Goal: Information Seeking & Learning: Check status

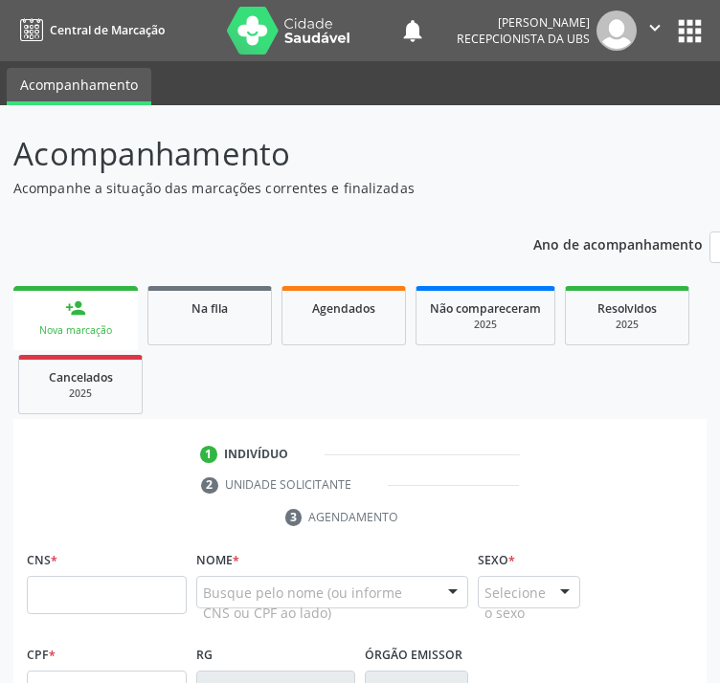
click at [195, 314] on span "Na fila" at bounding box center [209, 308] width 36 height 16
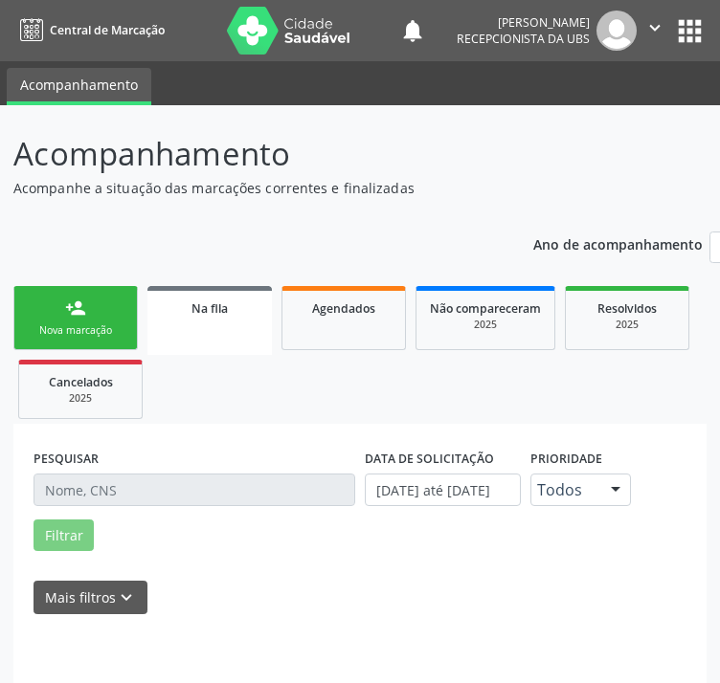
scroll to position [64, 0]
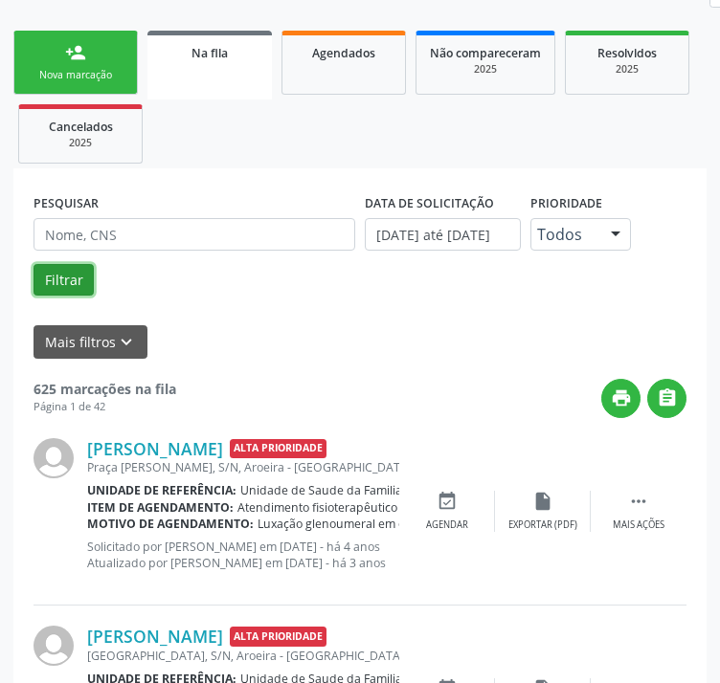
click at [57, 288] on button "Filtrar" at bounding box center [63, 280] width 60 height 33
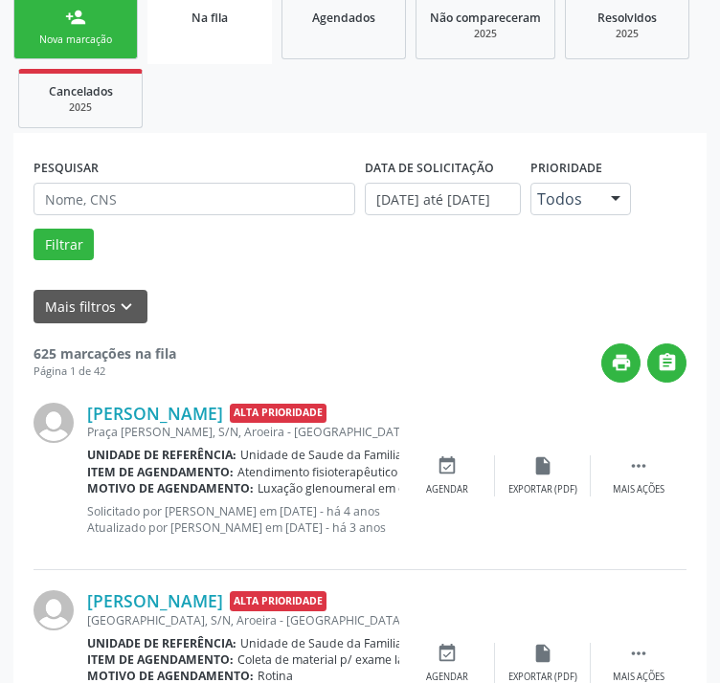
scroll to position [351, 0]
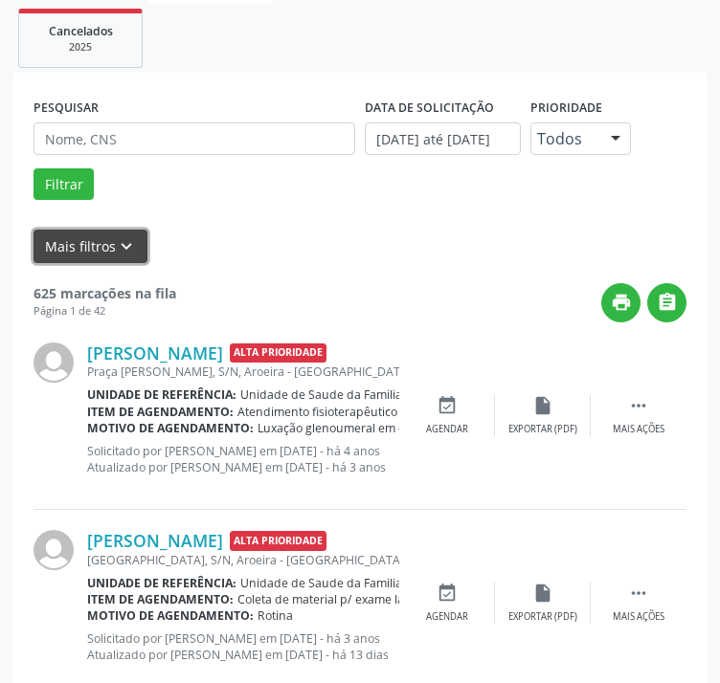
click at [107, 243] on button "Mais filtros keyboard_arrow_down" at bounding box center [90, 246] width 114 height 33
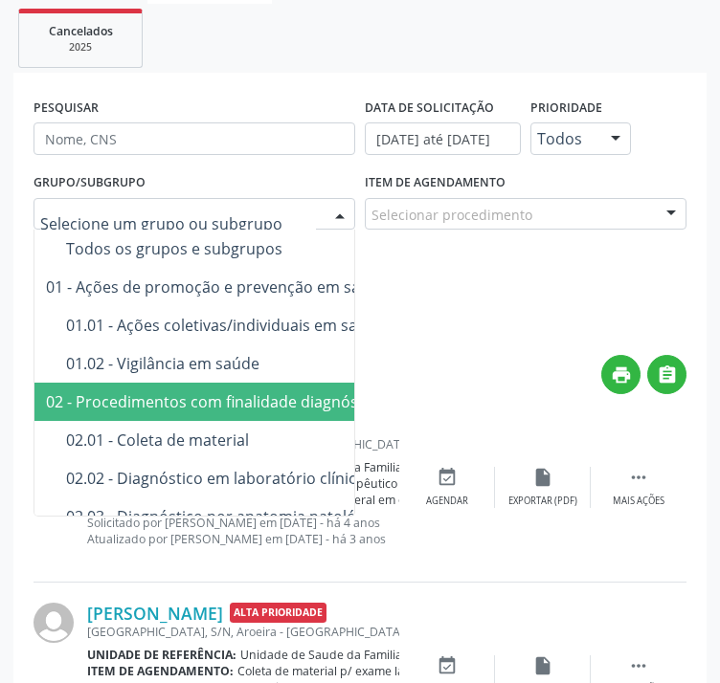
type input "K"
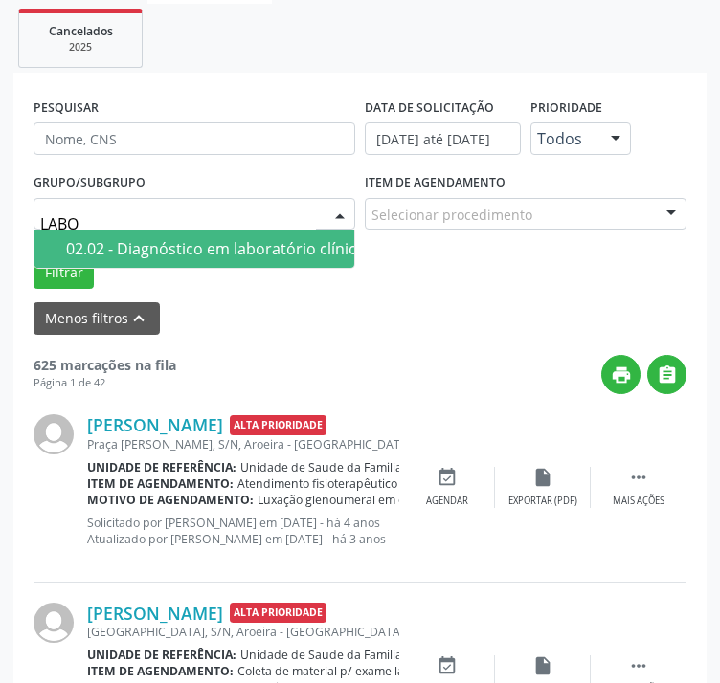
type input "LABOR"
click at [139, 243] on div "02.02 - Diagnóstico em laboratório clínico" at bounding box center [215, 248] width 299 height 15
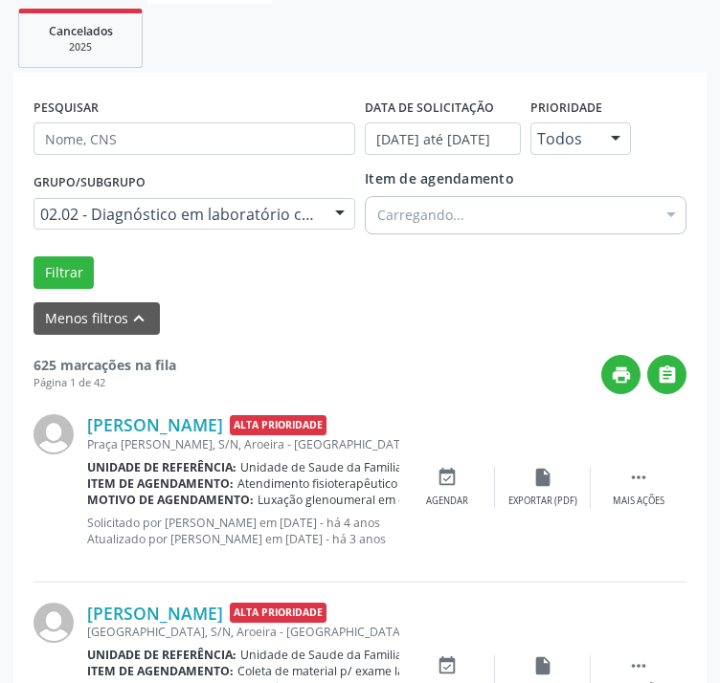
click at [76, 292] on form "PESQUISAR DATA DE SOLICITAÇÃO [DATE] até [DATE] Prioridade Todos Todos Baixa Pr…" at bounding box center [359, 214] width 653 height 242
click at [75, 261] on button "Filtrar" at bounding box center [63, 272] width 60 height 33
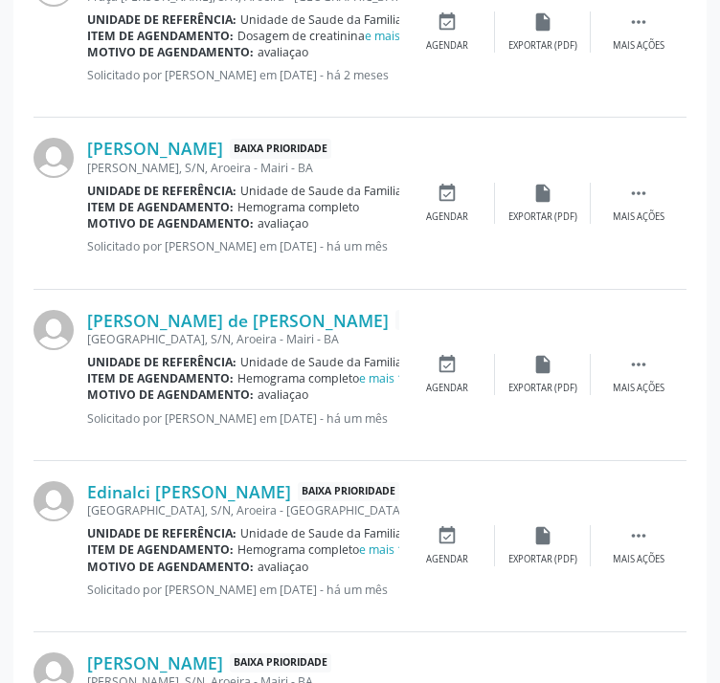
scroll to position [1021, 0]
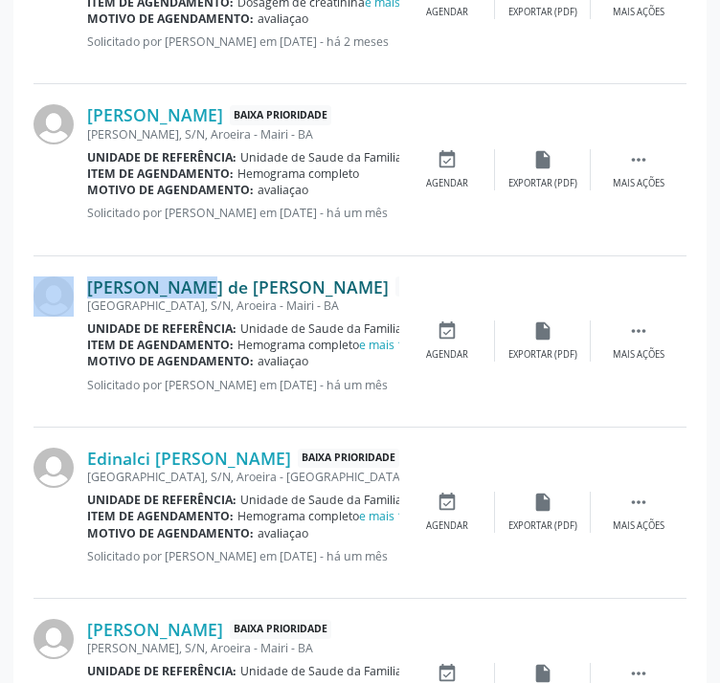
drag, startPoint x: 80, startPoint y: 259, endPoint x: 153, endPoint y: 278, distance: 75.2
click at [149, 282] on div "[PERSON_NAME] de [PERSON_NAME] Baixa Prioridade [GEOGRAPHIC_DATA], S/N, Aroeira…" at bounding box center [359, 341] width 653 height 171
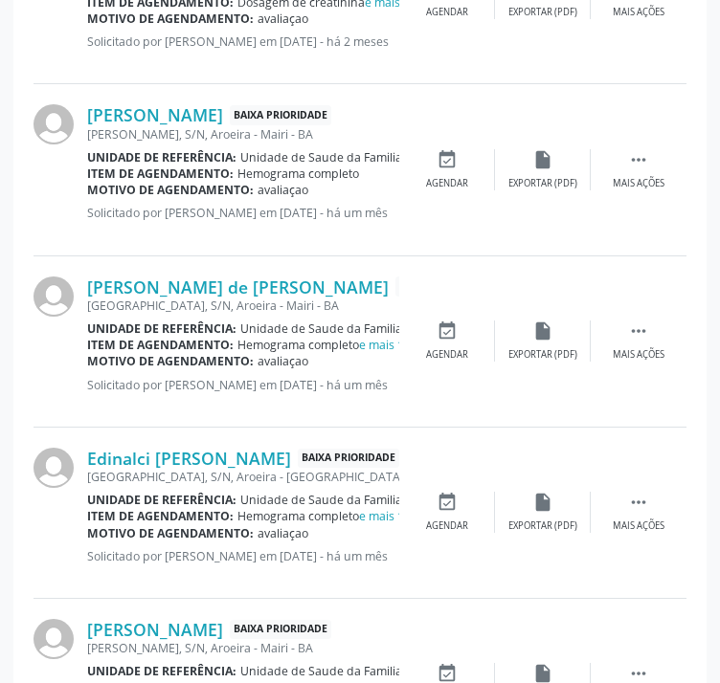
click at [430, 234] on div "[PERSON_NAME] Baixa Prioridade [PERSON_NAME], S/N, [PERSON_NAME] - BA Unidade d…" at bounding box center [359, 169] width 653 height 171
drag, startPoint x: 353, startPoint y: 277, endPoint x: 90, endPoint y: 261, distance: 263.6
click at [90, 261] on div "[PERSON_NAME] de [PERSON_NAME] Baixa Prioridade [GEOGRAPHIC_DATA], S/N, Aroeira…" at bounding box center [359, 341] width 653 height 171
copy link "[PERSON_NAME] de [PERSON_NAME]"
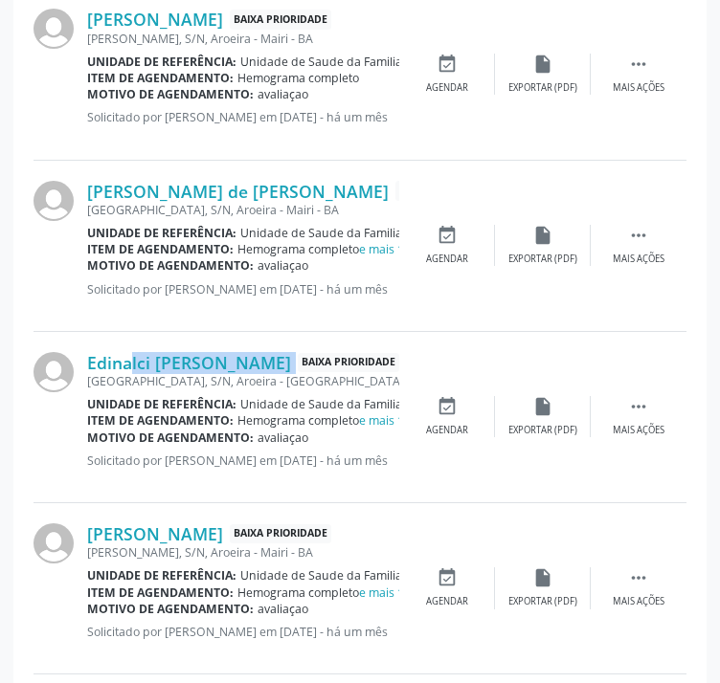
drag, startPoint x: 324, startPoint y: 346, endPoint x: 89, endPoint y: 344, distance: 235.4
click at [89, 344] on div "Edinalci [PERSON_NAME] Baixa Prioridade [GEOGRAPHIC_DATA], [GEOGRAPHIC_DATA], […" at bounding box center [359, 417] width 653 height 171
copy div "Edinalci [PERSON_NAME]"
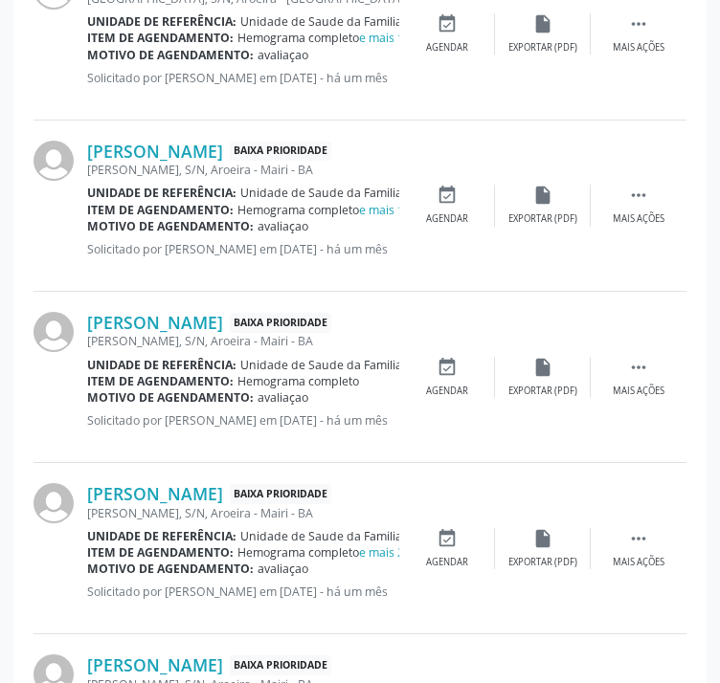
scroll to position [1595, 0]
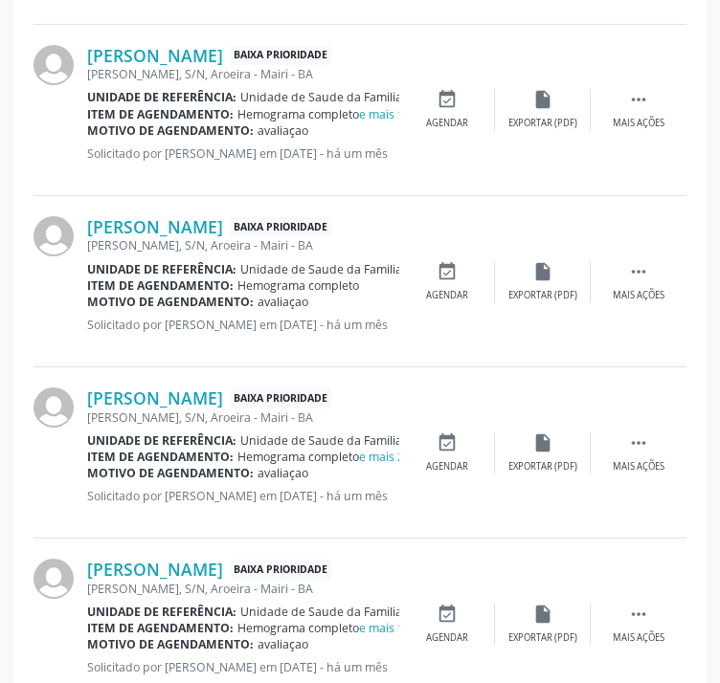
drag, startPoint x: 293, startPoint y: 381, endPoint x: 85, endPoint y: 384, distance: 207.7
click at [85, 384] on div "[PERSON_NAME] Baixa Prioridade [PERSON_NAME], S/N, [PERSON_NAME] - BA Unidade d…" at bounding box center [359, 452] width 653 height 171
click at [85, 382] on div "[PERSON_NAME] Baixa Prioridade [PERSON_NAME], S/N, [PERSON_NAME] - BA Unidade d…" at bounding box center [359, 452] width 653 height 171
click at [230, 345] on div "[PERSON_NAME] Baixa Prioridade [PERSON_NAME], S/N, [PERSON_NAME] - BA Unidade d…" at bounding box center [359, 281] width 653 height 171
drag, startPoint x: 299, startPoint y: 385, endPoint x: 91, endPoint y: 389, distance: 207.7
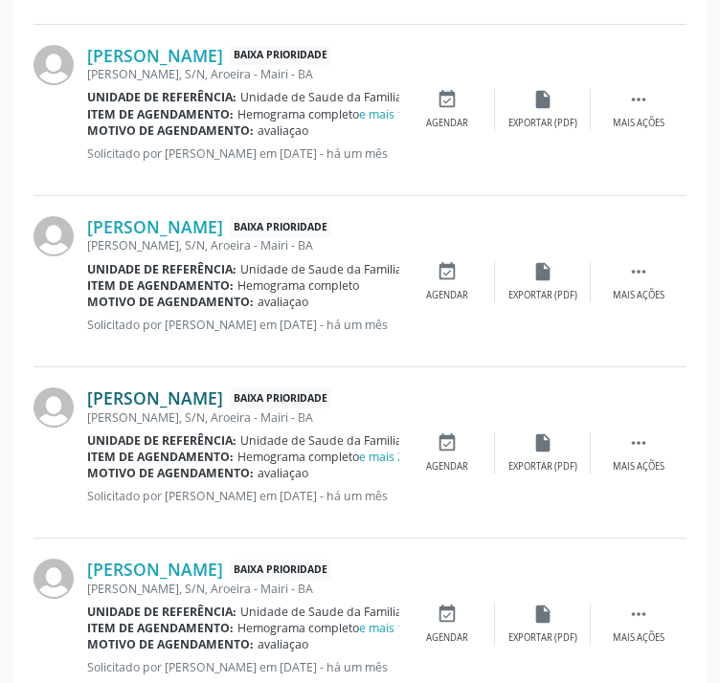
click at [91, 389] on div "[PERSON_NAME] Baixa Prioridade" at bounding box center [243, 398] width 312 height 21
copy link "[PERSON_NAME]"
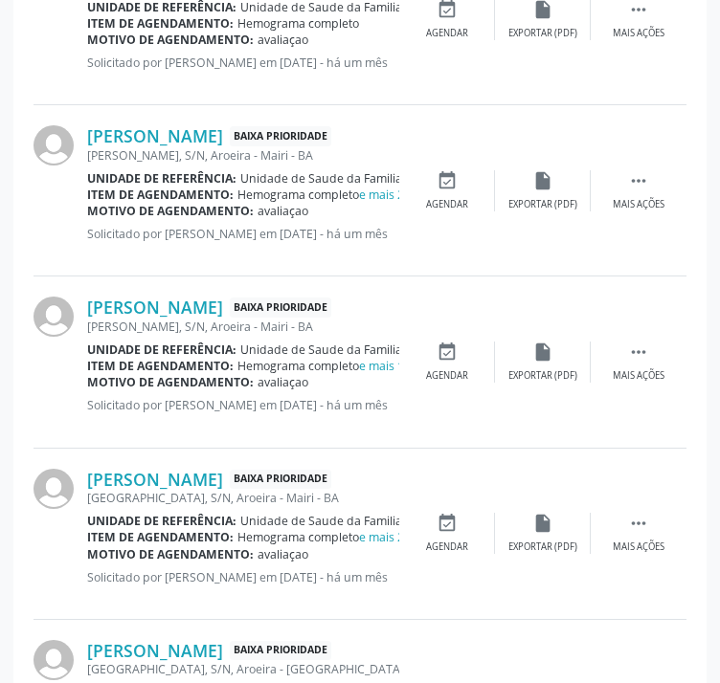
scroll to position [1882, 0]
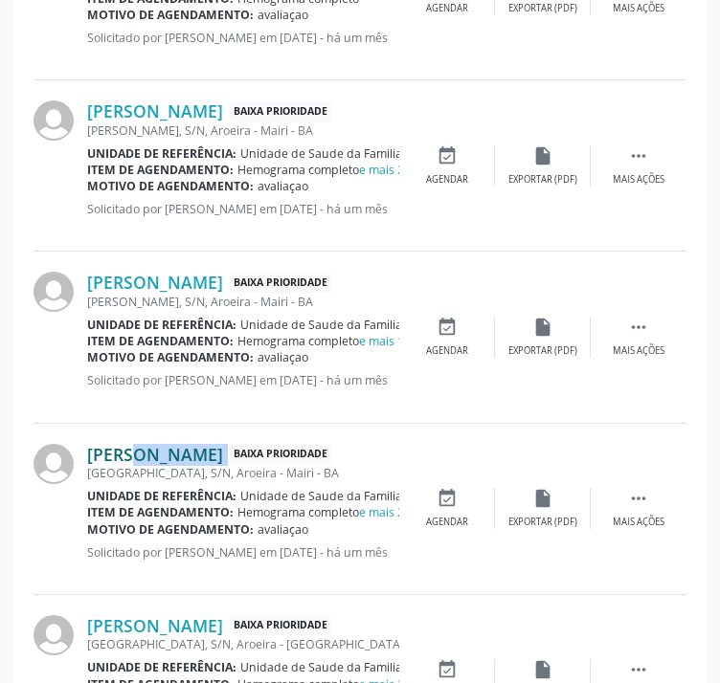
drag, startPoint x: 260, startPoint y: 443, endPoint x: 89, endPoint y: 441, distance: 171.3
click at [89, 444] on div "[PERSON_NAME] Baixa Prioridade" at bounding box center [243, 454] width 312 height 21
copy div "[PERSON_NAME]"
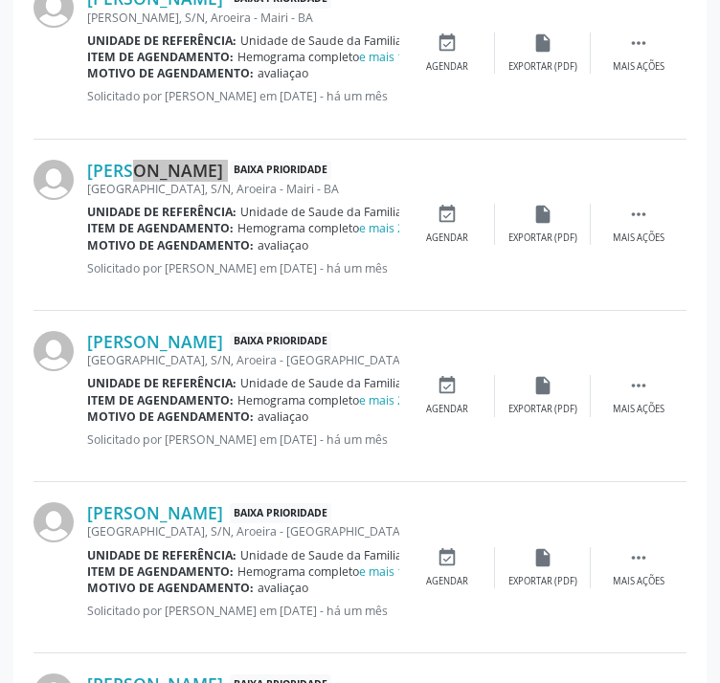
scroll to position [2169, 0]
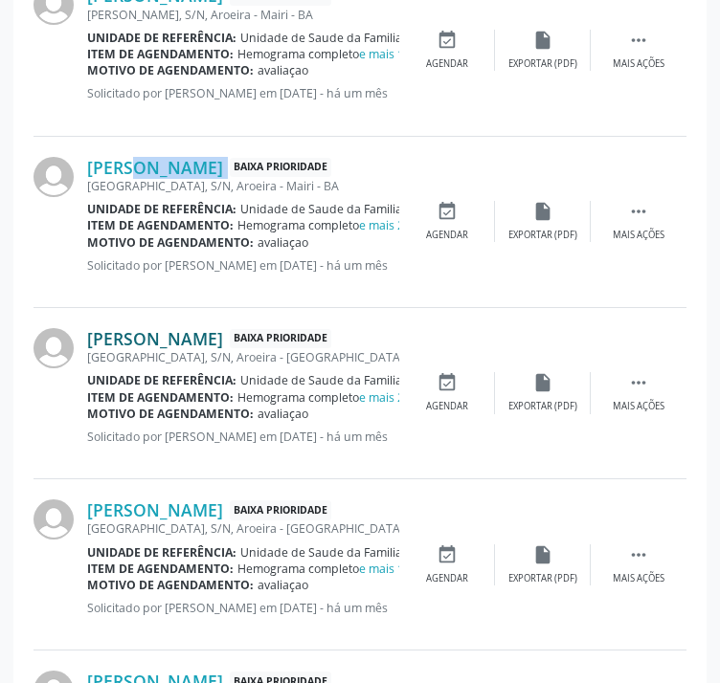
drag, startPoint x: 304, startPoint y: 323, endPoint x: 88, endPoint y: 332, distance: 216.4
click at [88, 332] on div "[PERSON_NAME] Baixa Prioridade" at bounding box center [243, 338] width 312 height 21
copy link "[PERSON_NAME]"
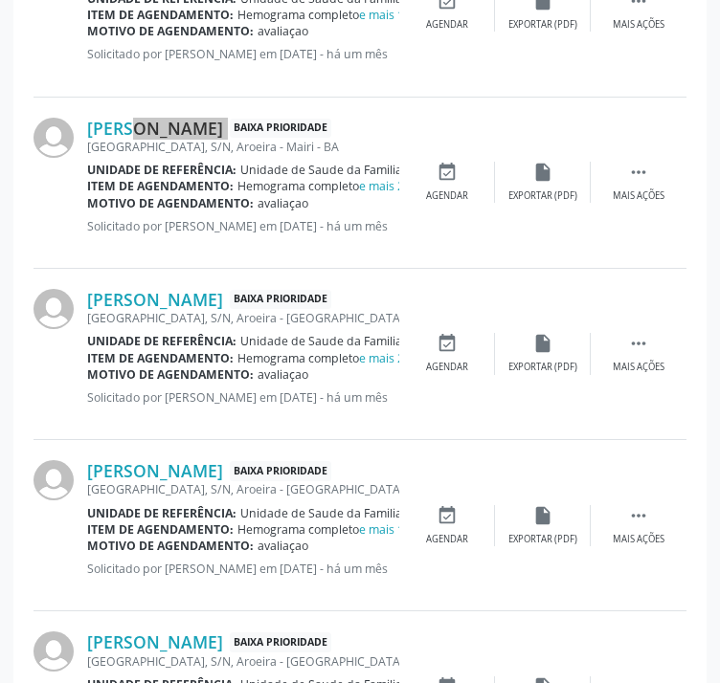
scroll to position [2265, 0]
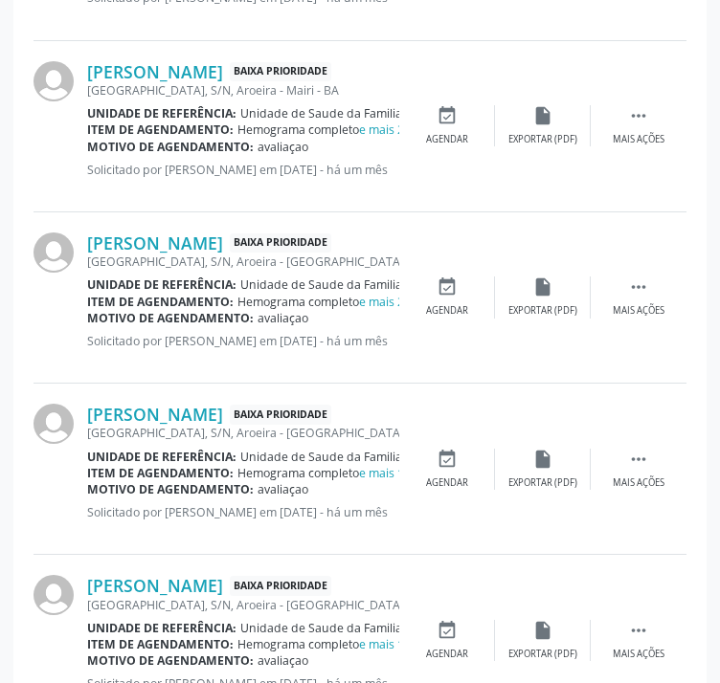
click at [251, 404] on div "[PERSON_NAME] Baixa Prioridade" at bounding box center [243, 414] width 312 height 21
drag, startPoint x: 245, startPoint y: 386, endPoint x: 87, endPoint y: 395, distance: 158.2
click at [87, 395] on div "[PERSON_NAME] Baixa Prioridade [GEOGRAPHIC_DATA], [GEOGRAPHIC_DATA], [GEOGRAPHI…" at bounding box center [359, 469] width 653 height 171
copy link "[PERSON_NAME]"
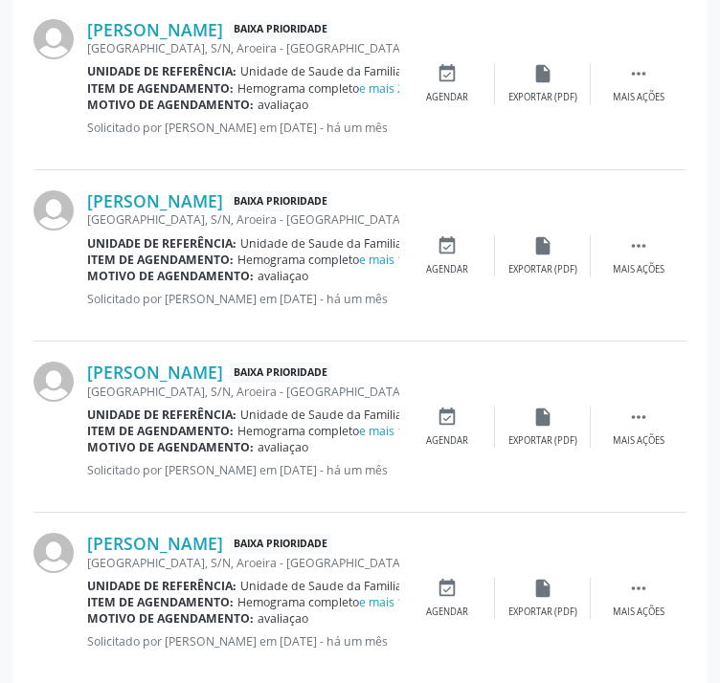
scroll to position [2552, 0]
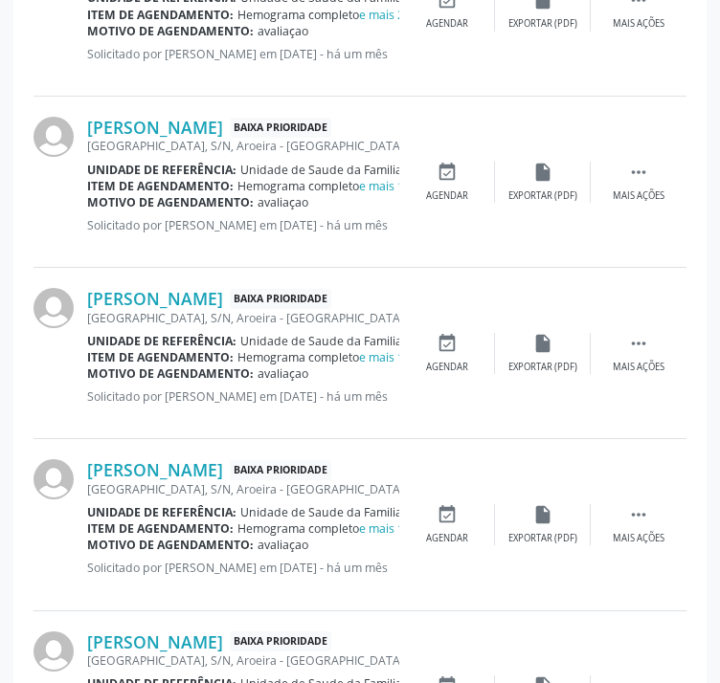
click at [218, 277] on div "[PERSON_NAME] Baixa Prioridade [GEOGRAPHIC_DATA], [GEOGRAPHIC_DATA], [GEOGRAPHI…" at bounding box center [359, 353] width 653 height 171
drag, startPoint x: 231, startPoint y: 283, endPoint x: 88, endPoint y: 287, distance: 142.6
click at [88, 287] on div "[PERSON_NAME] Baixa Prioridade [GEOGRAPHIC_DATA], [GEOGRAPHIC_DATA], [GEOGRAPHI…" at bounding box center [359, 353] width 653 height 171
copy div "[PERSON_NAME]"
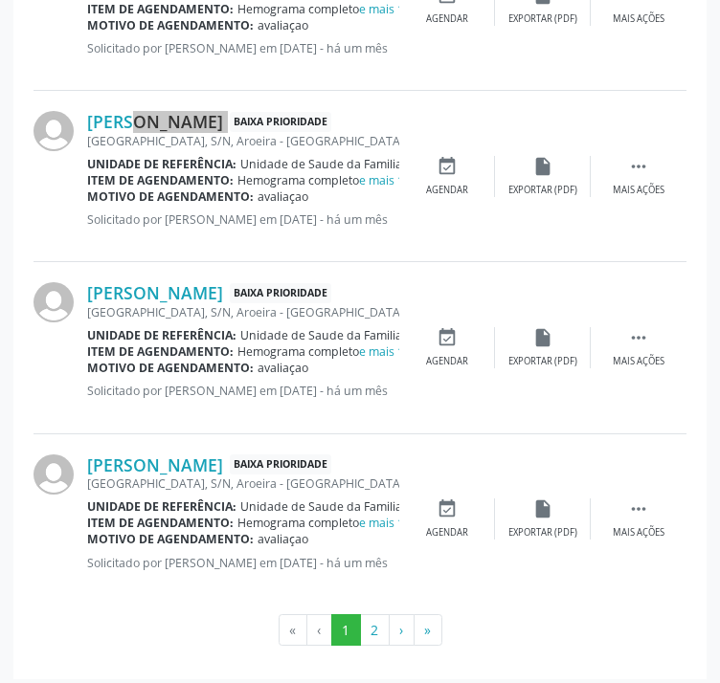
scroll to position [2733, 0]
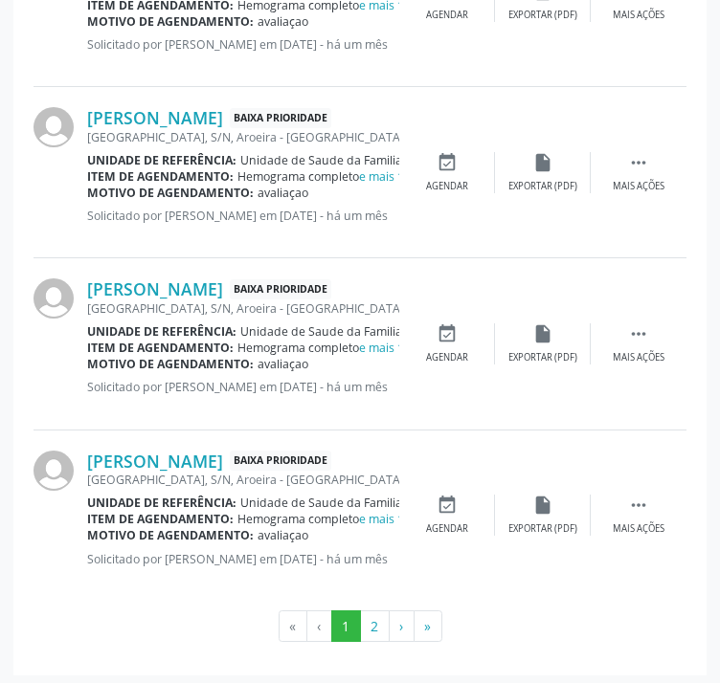
drag, startPoint x: 275, startPoint y: 402, endPoint x: 282, endPoint y: 414, distance: 14.6
click at [275, 402] on div "[PERSON_NAME] Baixa Prioridade [GEOGRAPHIC_DATA], [GEOGRAPHIC_DATA], [GEOGRAPHI…" at bounding box center [243, 343] width 312 height 130
drag, startPoint x: 293, startPoint y: 440, endPoint x: 92, endPoint y: 441, distance: 200.9
click at [92, 441] on div "[PERSON_NAME] Baixa Prioridade [GEOGRAPHIC_DATA], [GEOGRAPHIC_DATA], [GEOGRAPHI…" at bounding box center [359, 516] width 653 height 170
copy div "[PERSON_NAME]"
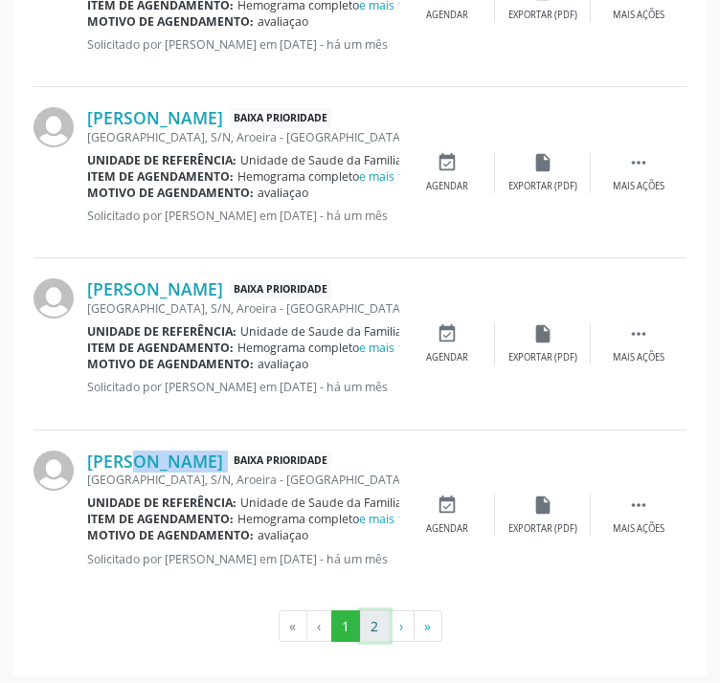
click at [376, 623] on button "2" at bounding box center [375, 626] width 30 height 33
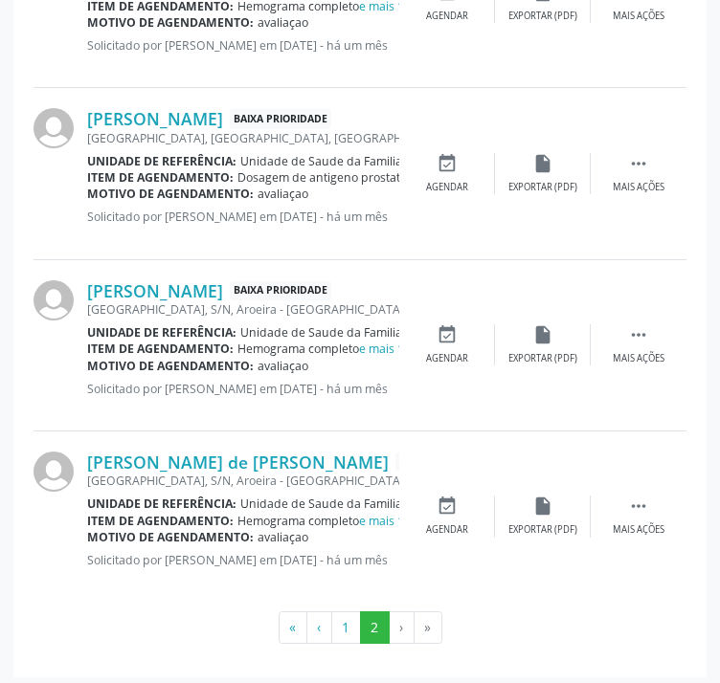
scroll to position [2048, 0]
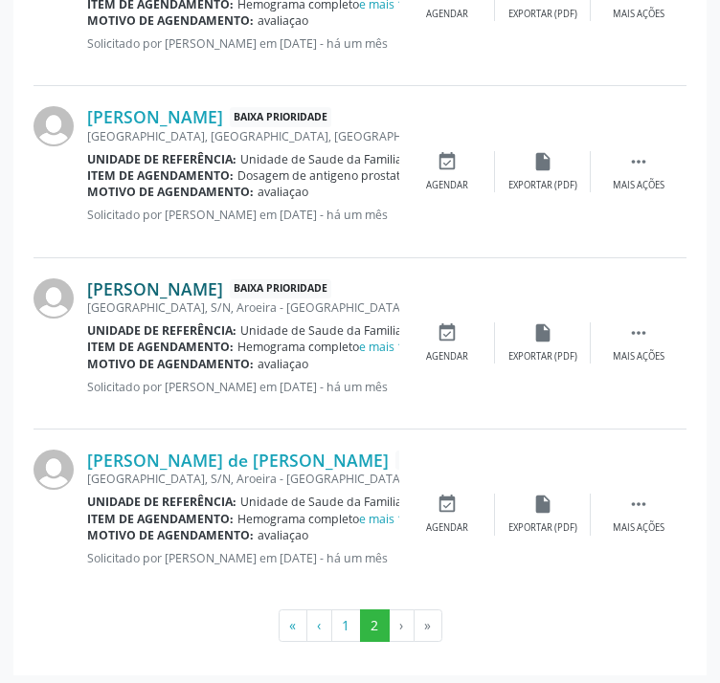
drag, startPoint x: 262, startPoint y: 266, endPoint x: 87, endPoint y: 277, distance: 175.5
click at [87, 277] on div "[PERSON_NAME] Baixa Prioridade [GEOGRAPHIC_DATA], [GEOGRAPHIC_DATA], [GEOGRAPHI…" at bounding box center [359, 343] width 653 height 171
copy link "[PERSON_NAME]"
click at [421, 620] on li "»" at bounding box center [428, 626] width 28 height 33
click at [399, 619] on li "›" at bounding box center [401, 626] width 25 height 33
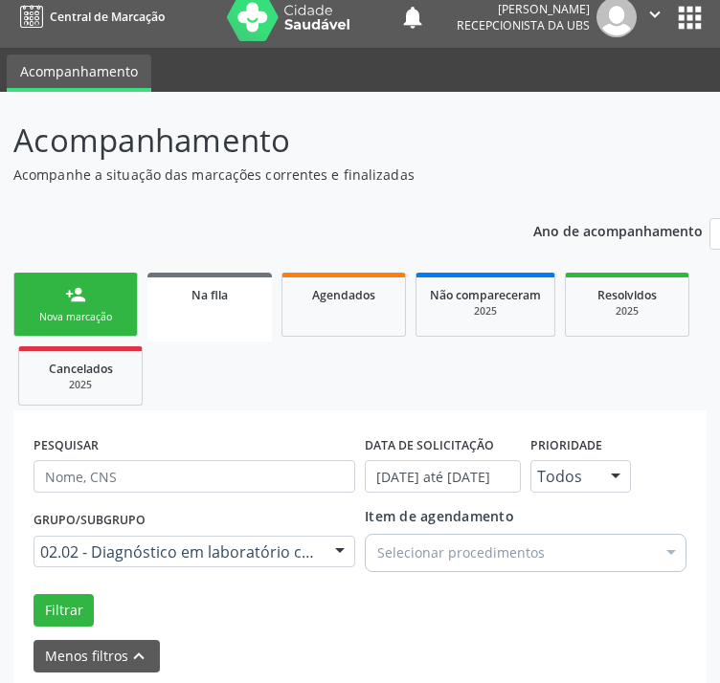
scroll to position [0, 0]
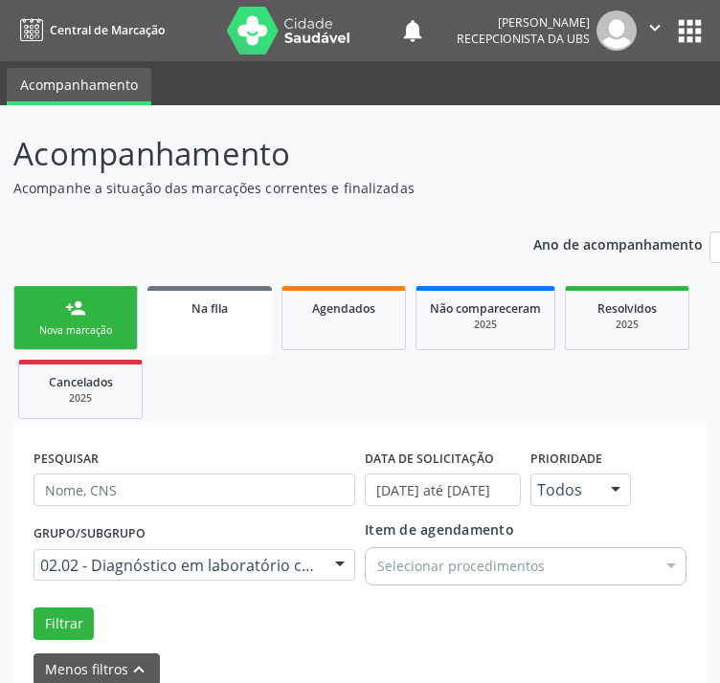
click at [104, 330] on div "Nova marcação" at bounding box center [76, 330] width 96 height 14
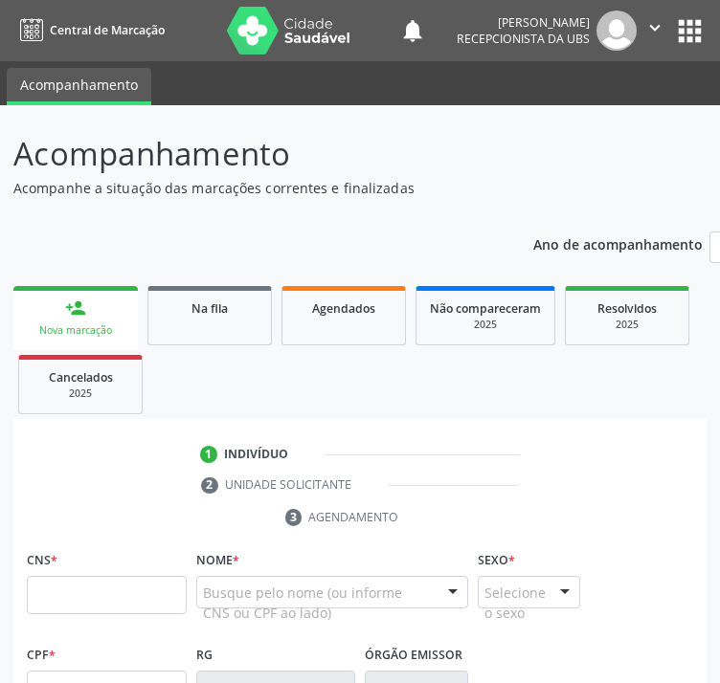
click at [241, 493] on li "2 Unidade solicitante" at bounding box center [360, 485] width 346 height 33
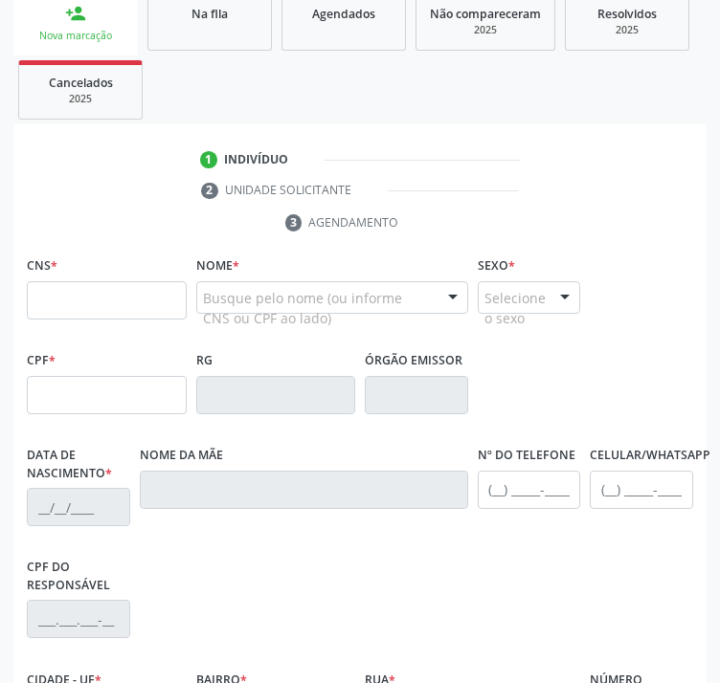
scroll to position [383, 0]
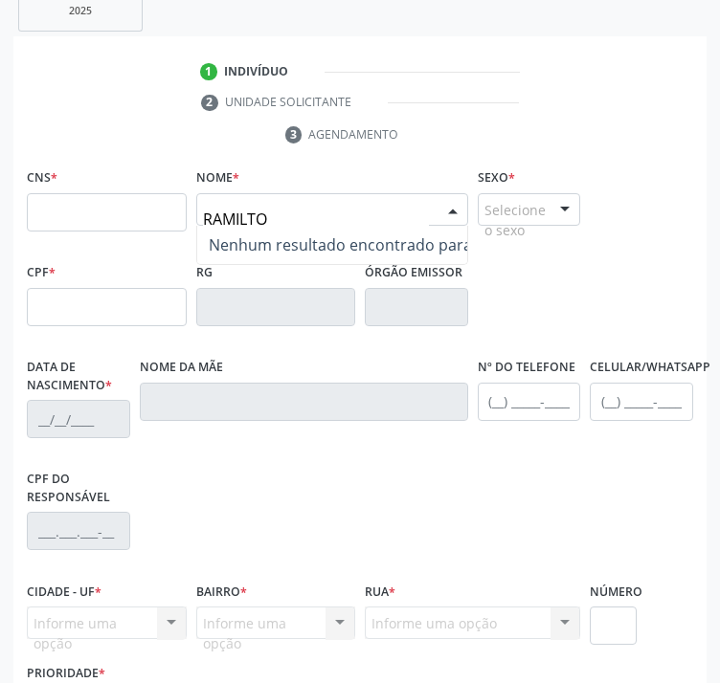
type input "RAMILTON"
